Goal: Information Seeking & Learning: Check status

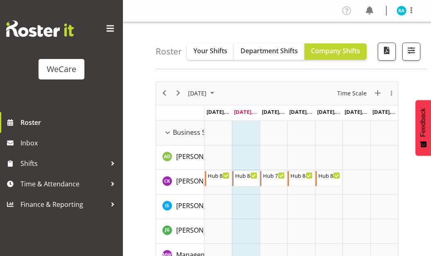
click at [410, 51] on span "button" at bounding box center [411, 50] width 11 height 11
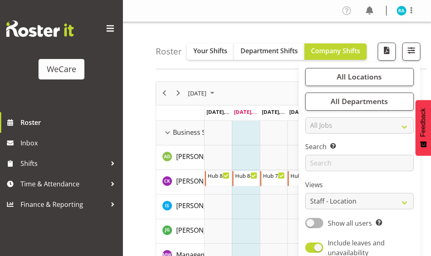
click at [329, 84] on button "All Locations" at bounding box center [360, 77] width 109 height 18
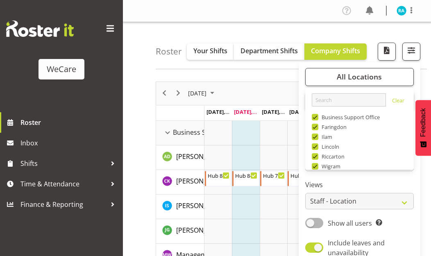
click at [314, 117] on span at bounding box center [315, 117] width 7 height 7
click at [314, 117] on input "Business Support Office" at bounding box center [314, 116] width 5 height 5
checkbox input "false"
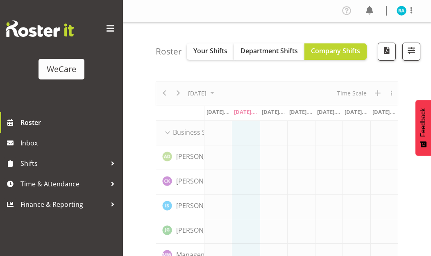
click at [410, 51] on span "button" at bounding box center [411, 50] width 11 height 11
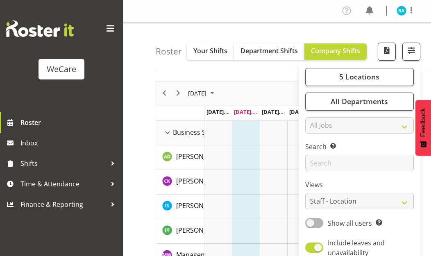
click at [323, 77] on button "5 Locations" at bounding box center [360, 77] width 109 height 18
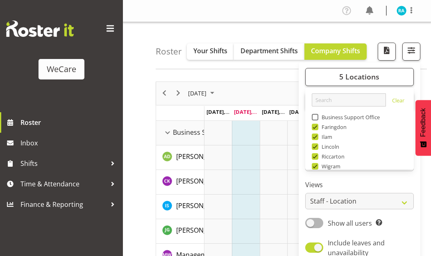
click at [318, 130] on span at bounding box center [315, 127] width 7 height 7
click at [317, 130] on input "Faringdon" at bounding box center [314, 126] width 5 height 5
checkbox input "false"
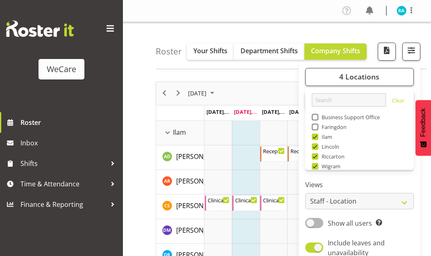
click at [313, 141] on div "Ilam" at bounding box center [360, 138] width 96 height 10
click at [314, 140] on span at bounding box center [315, 137] width 7 height 7
click at [314, 139] on input "Ilam" at bounding box center [314, 136] width 5 height 5
checkbox input "false"
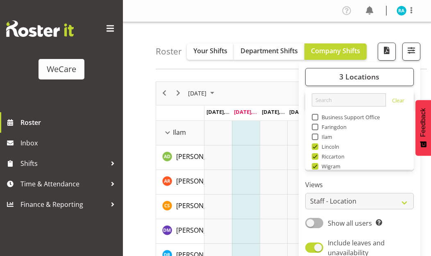
click at [313, 150] on label "Lincoln" at bounding box center [326, 147] width 28 height 7
click at [313, 149] on input "Lincoln" at bounding box center [314, 146] width 5 height 5
checkbox input "false"
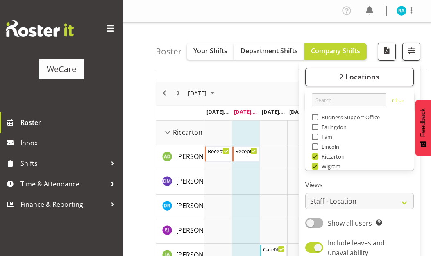
click at [316, 158] on span at bounding box center [315, 156] width 7 height 7
click at [316, 158] on input "Riccarton" at bounding box center [314, 156] width 5 height 5
checkbox input "false"
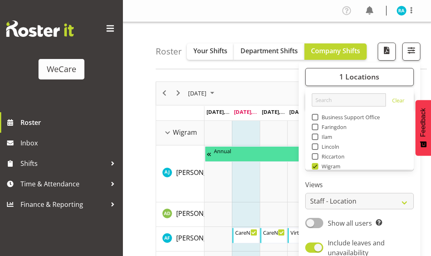
click at [105, 56] on div "WeCare" at bounding box center [61, 56] width 123 height 112
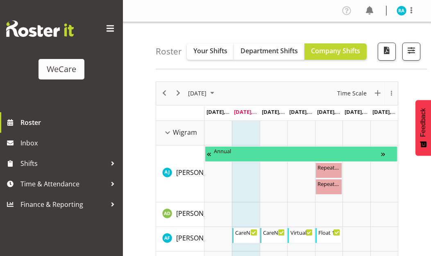
click at [114, 30] on span at bounding box center [110, 28] width 13 height 13
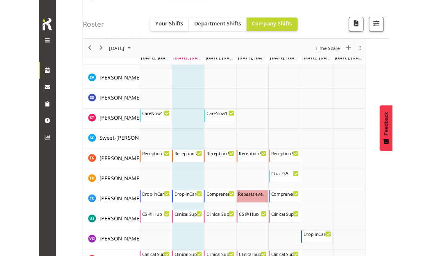
scroll to position [1200, 0]
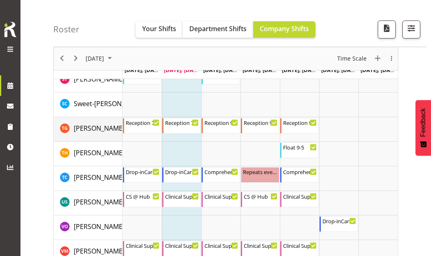
click at [76, 124] on span "[PERSON_NAME]" at bounding box center [99, 128] width 51 height 9
click at [105, 58] on span "[DATE]" at bounding box center [95, 59] width 20 height 10
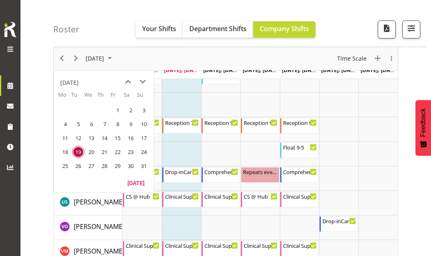
click at [65, 168] on span "25" at bounding box center [65, 166] width 12 height 12
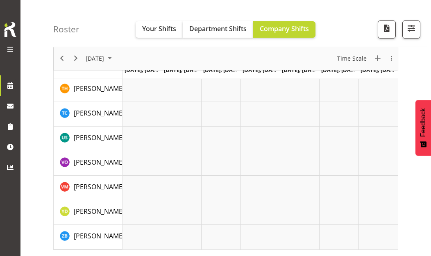
scroll to position [147, 0]
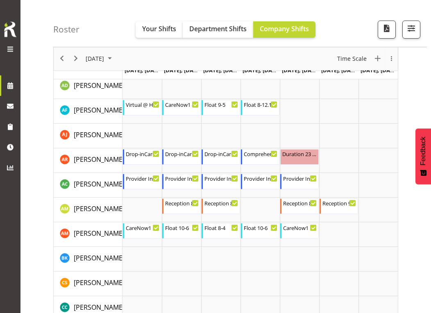
scroll to position [110, 0]
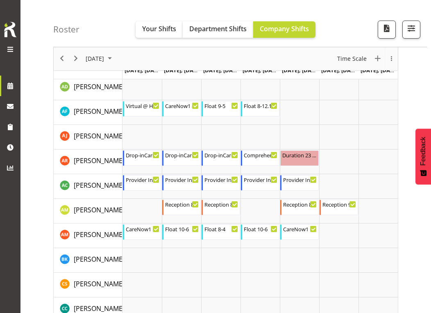
click at [153, 30] on span "Your Shifts" at bounding box center [159, 28] width 34 height 9
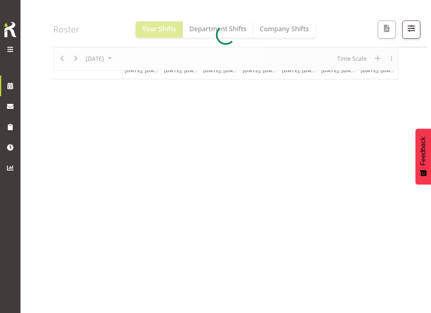
scroll to position [91, 0]
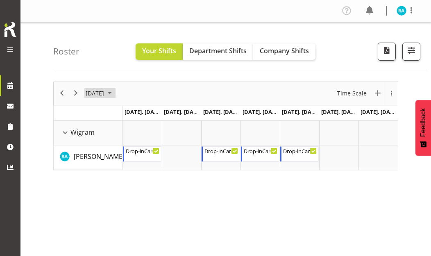
click at [115, 94] on span "August 2025" at bounding box center [110, 93] width 10 height 10
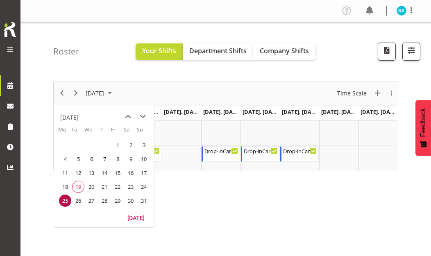
click at [144, 118] on span "next month" at bounding box center [143, 117] width 14 height 15
click at [63, 145] on span "1" at bounding box center [65, 145] width 12 height 12
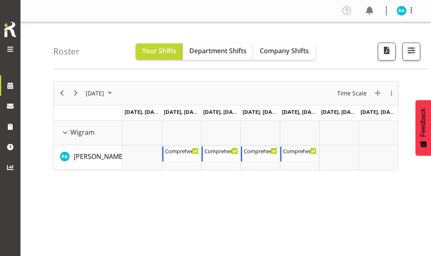
click at [115, 97] on span "August 2025" at bounding box center [110, 93] width 10 height 10
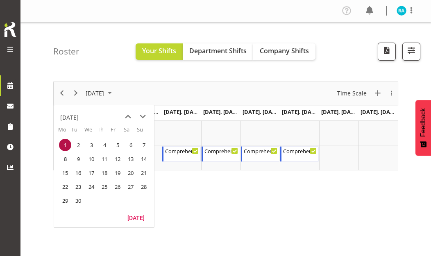
click at [66, 202] on span "29" at bounding box center [65, 201] width 12 height 12
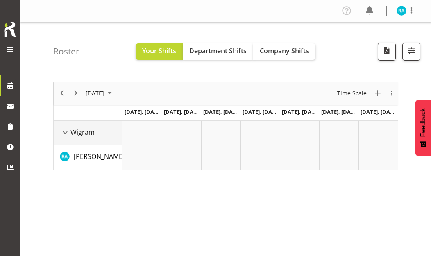
click at [66, 134] on div "Wigram resource" at bounding box center [65, 133] width 11 height 11
click at [64, 132] on div "Wigram resource" at bounding box center [65, 133] width 11 height 11
click at [408, 55] on span "button" at bounding box center [411, 50] width 11 height 11
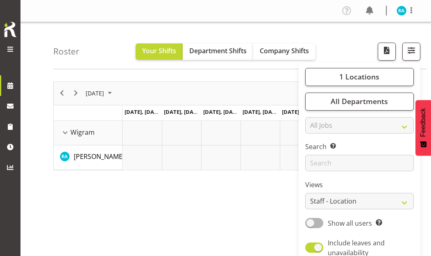
click at [326, 79] on button "1 Locations" at bounding box center [360, 77] width 109 height 18
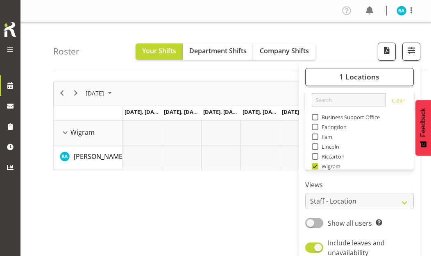
click at [319, 130] on span "Faringdon" at bounding box center [333, 127] width 29 height 7
click at [317, 130] on input "Faringdon" at bounding box center [314, 126] width 5 height 5
checkbox input "true"
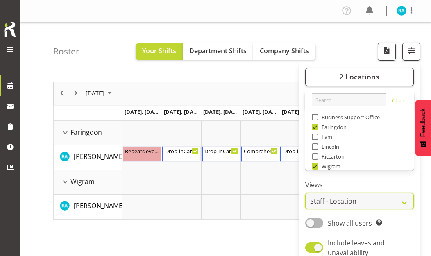
click at [403, 200] on select "Staff Role Shift - Horizontal Shift - Vertical Staff - Location" at bounding box center [360, 201] width 109 height 16
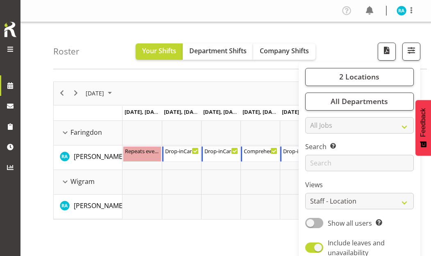
click at [340, 81] on button "2 Locations" at bounding box center [360, 77] width 109 height 18
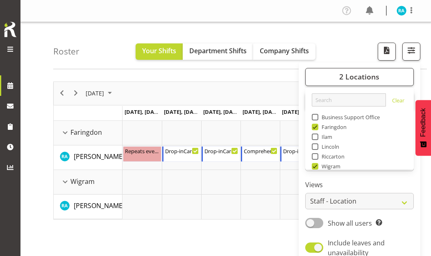
click at [333, 77] on button "2 Locations" at bounding box center [360, 77] width 109 height 18
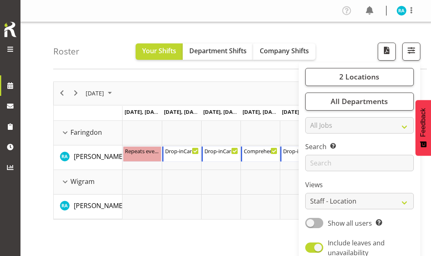
click at [414, 55] on span "button" at bounding box center [411, 50] width 11 height 11
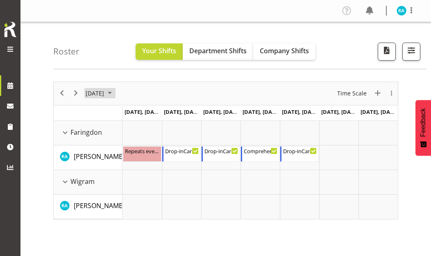
click at [105, 95] on span "[DATE]" at bounding box center [95, 93] width 20 height 10
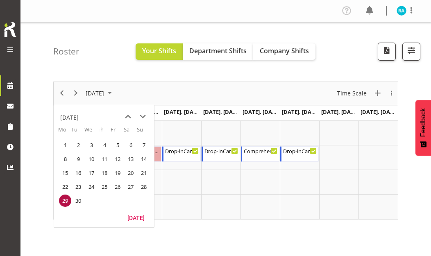
click at [150, 122] on span "next month" at bounding box center [143, 117] width 14 height 15
click at [94, 146] on span "1" at bounding box center [91, 145] width 12 height 12
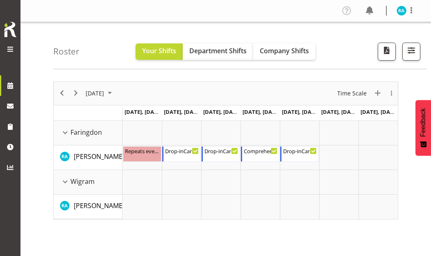
click at [115, 98] on span "September 2025" at bounding box center [110, 93] width 10 height 10
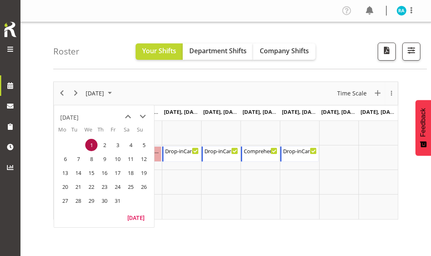
click at [64, 162] on span "6" at bounding box center [65, 159] width 12 height 12
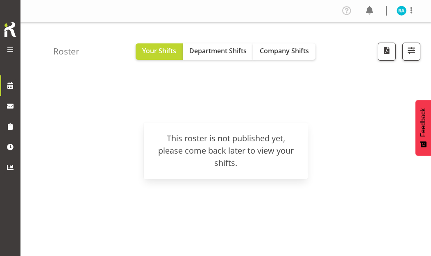
click at [119, 189] on div "[DATE] [DATE] New Event Time Scale Day Week Fortnight Month calendar Month Agen…" at bounding box center [242, 239] width 378 height 328
click at [404, 12] on img at bounding box center [402, 11] width 10 height 10
click at [358, 46] on link "Log Out" at bounding box center [377, 43] width 79 height 15
